Goal: Task Accomplishment & Management: Manage account settings

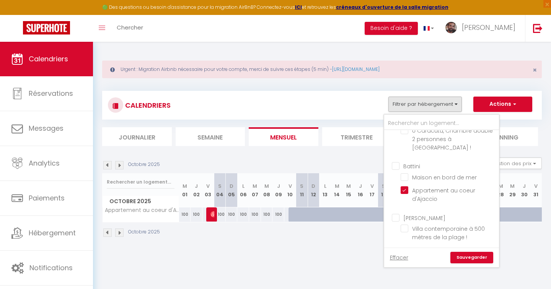
scroll to position [236, 0]
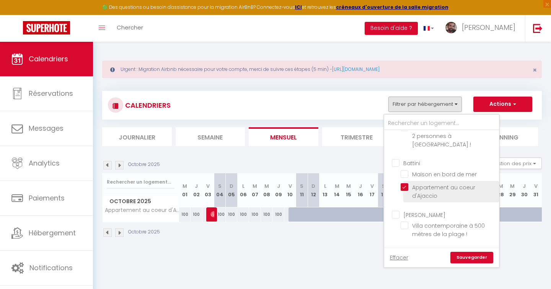
click at [406, 183] on input "Appartement au coeur d'Ajaccio" at bounding box center [449, 187] width 96 height 8
checkbox input "false"
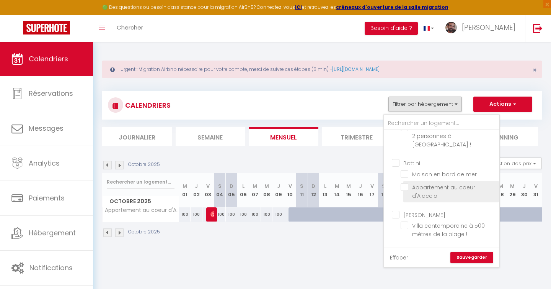
checkbox input "false"
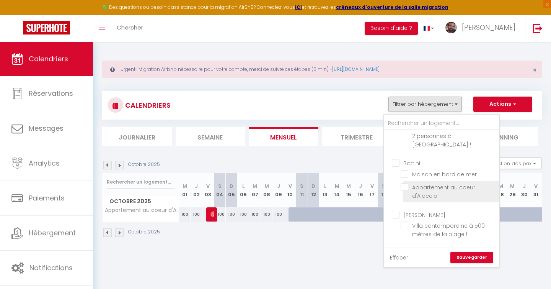
checkbox input "false"
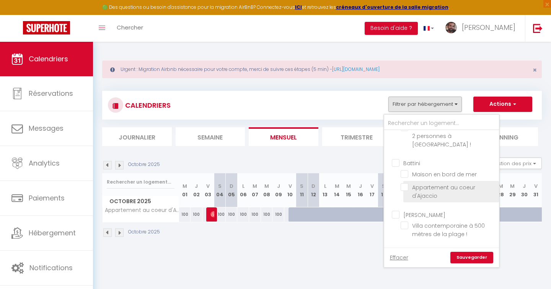
checkbox input "false"
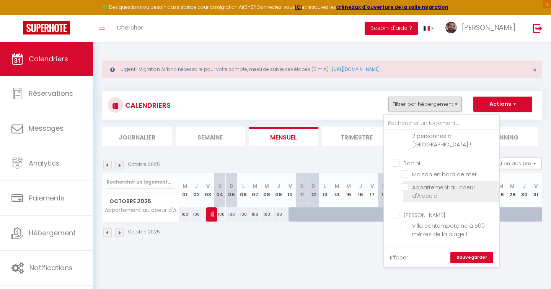
checkbox input "false"
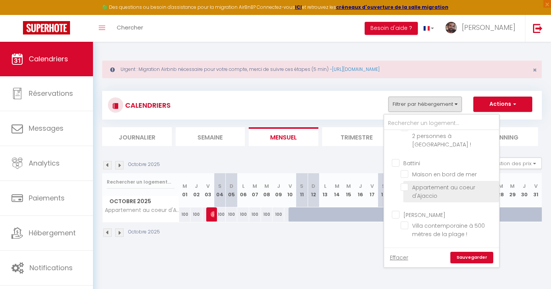
checkbox input "false"
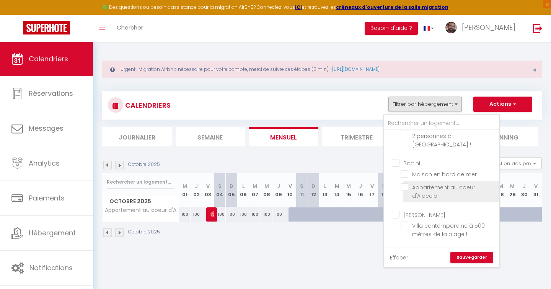
checkbox input "false"
click at [482, 259] on link "Sauvegarder" at bounding box center [472, 257] width 43 height 11
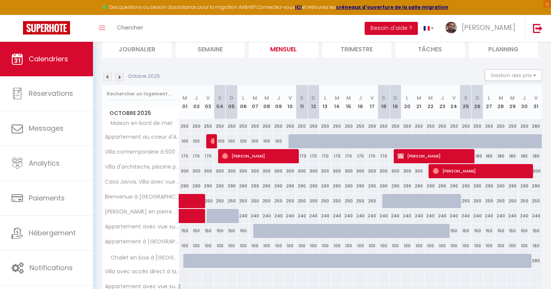
scroll to position [84, 0]
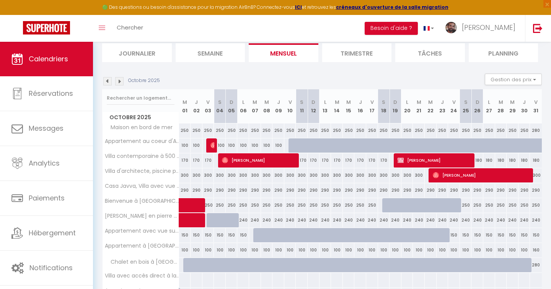
click at [107, 83] on img at bounding box center [107, 81] width 8 height 8
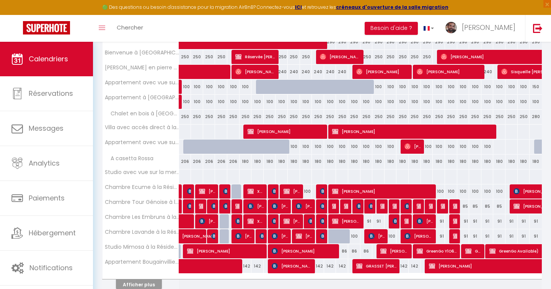
scroll to position [267, 0]
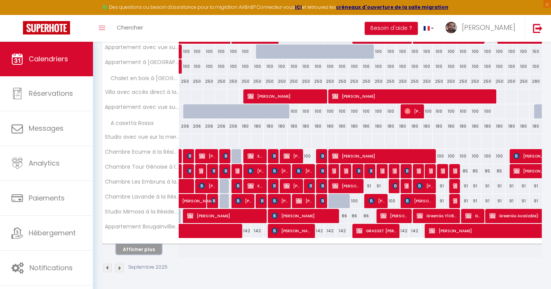
click at [145, 245] on button "Afficher plus" at bounding box center [139, 249] width 46 height 10
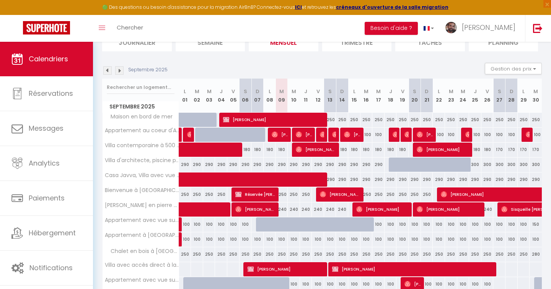
scroll to position [96, 0]
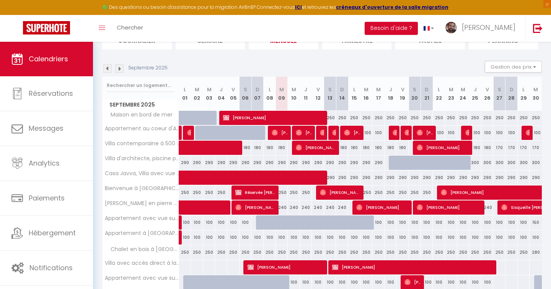
click at [106, 69] on img at bounding box center [107, 68] width 8 height 8
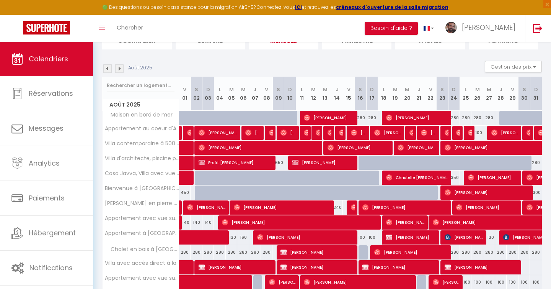
click at [123, 69] on img at bounding box center [119, 68] width 8 height 8
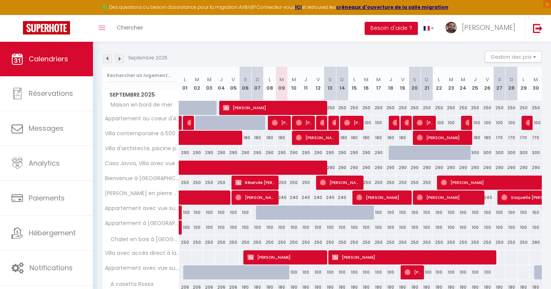
scroll to position [107, 0]
